Goal: Task Accomplishment & Management: Use online tool/utility

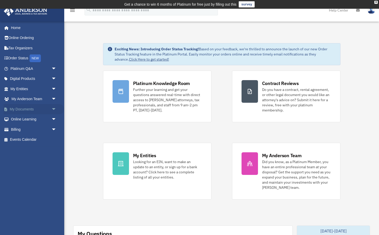
click at [22, 107] on link "My Documents arrow_drop_down" at bounding box center [34, 109] width 61 height 10
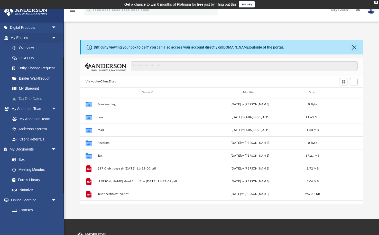
scroll to position [52, 0]
click at [22, 155] on link "Box" at bounding box center [35, 159] width 57 height 10
click at [21, 156] on link "Box" at bounding box center [35, 159] width 57 height 10
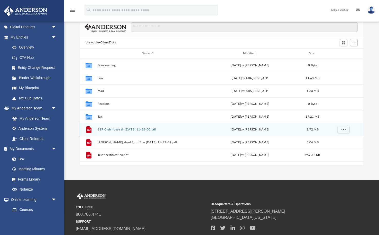
scroll to position [39, 0]
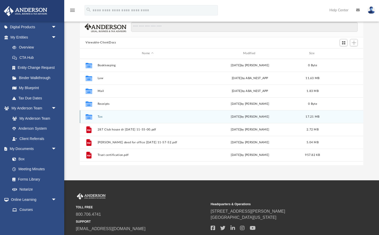
click at [132, 116] on button "Tax" at bounding box center [148, 116] width 100 height 3
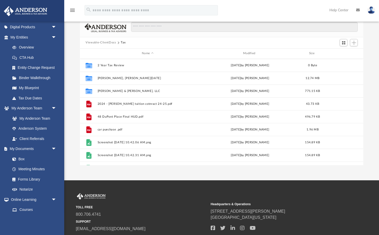
scroll to position [0, 0]
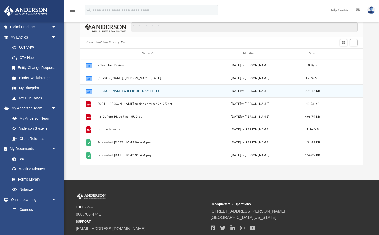
click at [169, 92] on button "[PERSON_NAME] & [PERSON_NAME], LLC" at bounding box center [148, 90] width 100 height 3
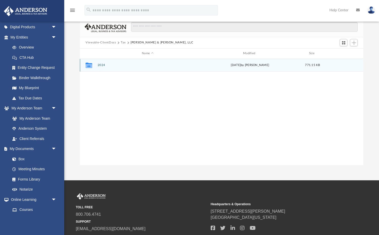
click at [199, 68] on div "Collaborated Folder 2024 [DATE] by Caitie Glass 771.15 KB" at bounding box center [221, 65] width 283 height 13
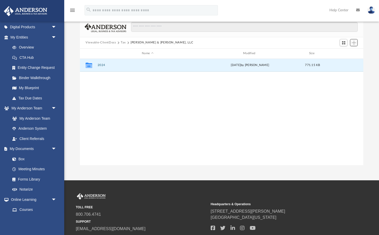
click at [354, 43] on span "Add" at bounding box center [353, 43] width 4 height 4
click at [346, 54] on li "Upload" at bounding box center [346, 52] width 16 height 5
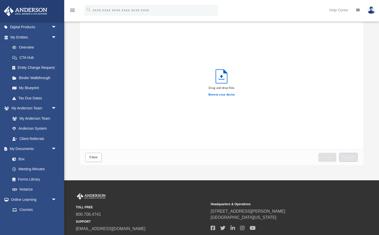
scroll to position [0, 0]
click at [223, 95] on label "Browse your device" at bounding box center [221, 94] width 27 height 5
click at [0, 0] on input "Browse your device" at bounding box center [0, 0] width 0 height 0
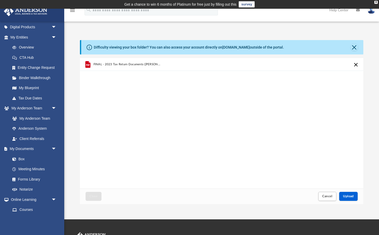
scroll to position [0, 0]
click at [350, 196] on span "Upload" at bounding box center [348, 196] width 11 height 3
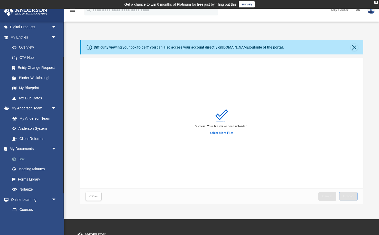
click at [25, 156] on link "Box" at bounding box center [35, 159] width 57 height 10
